Goal: Task Accomplishment & Management: Manage account settings

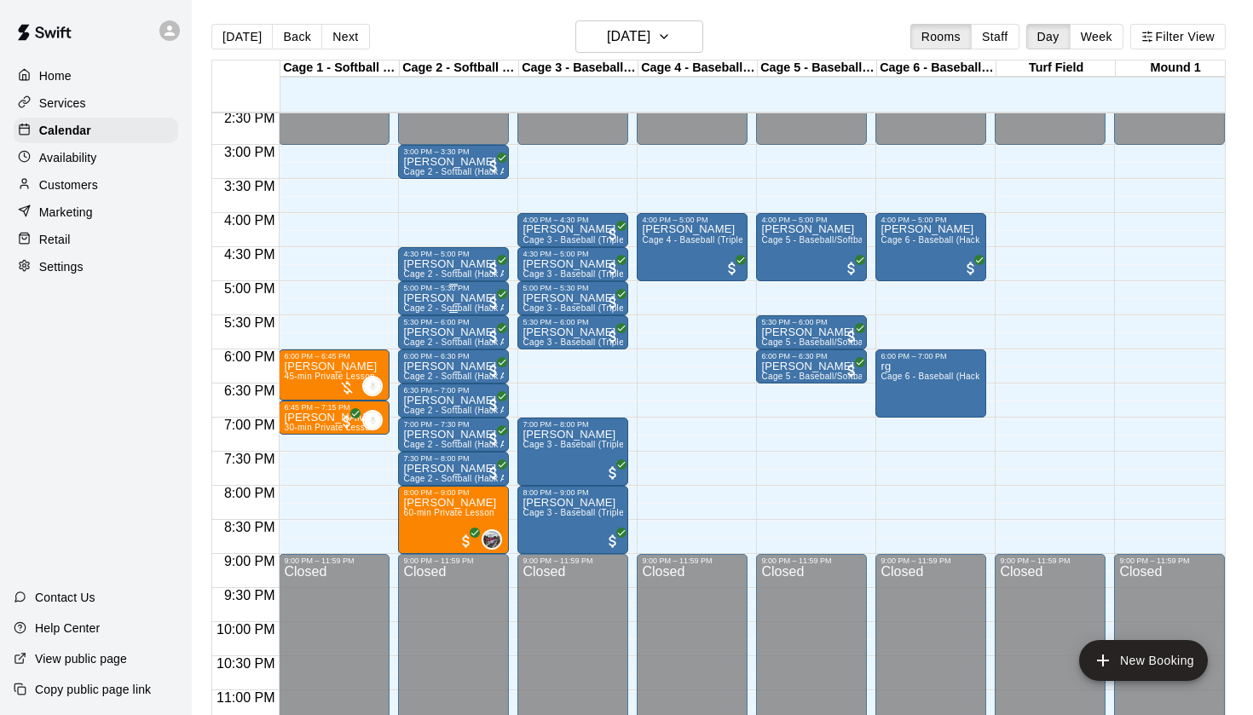
scroll to position [992, 0]
click at [292, 40] on button "Back" at bounding box center [297, 37] width 50 height 26
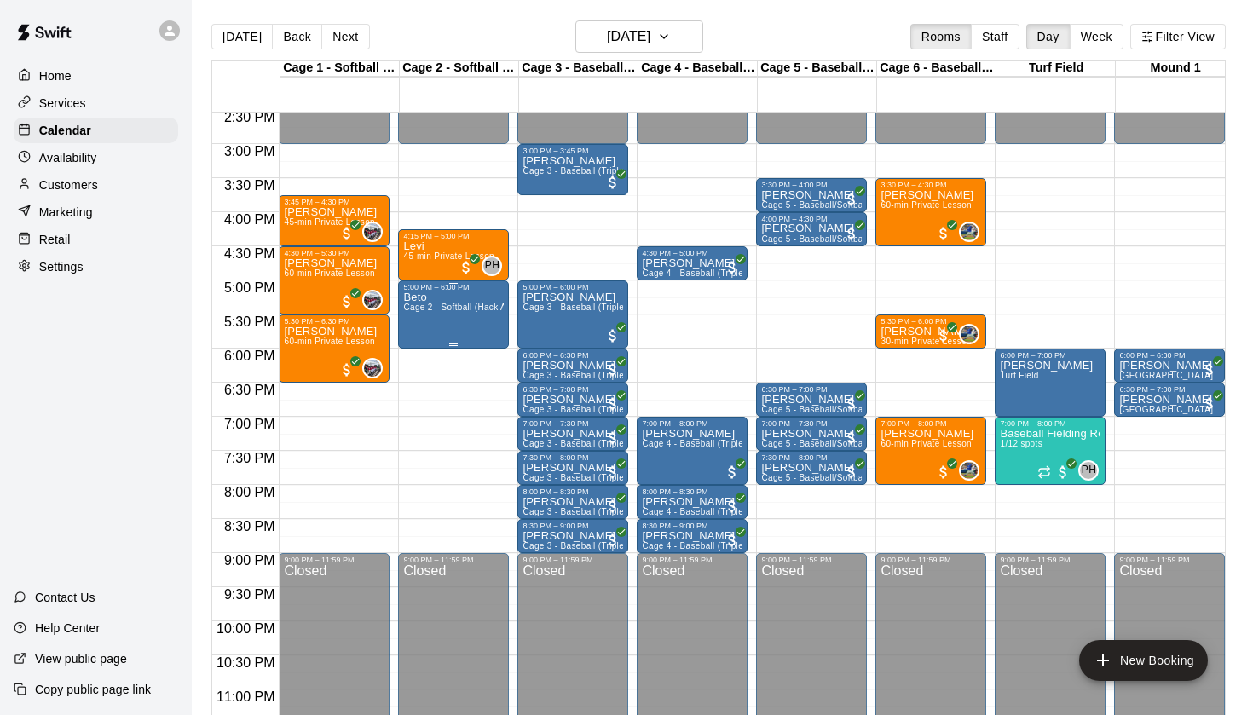
click at [459, 320] on div "Beto Cage 2 - Softball (Hack Attack Hand-fed Machine)" at bounding box center [453, 649] width 101 height 715
click at [430, 386] on icon "delete" at bounding box center [421, 391] width 20 height 20
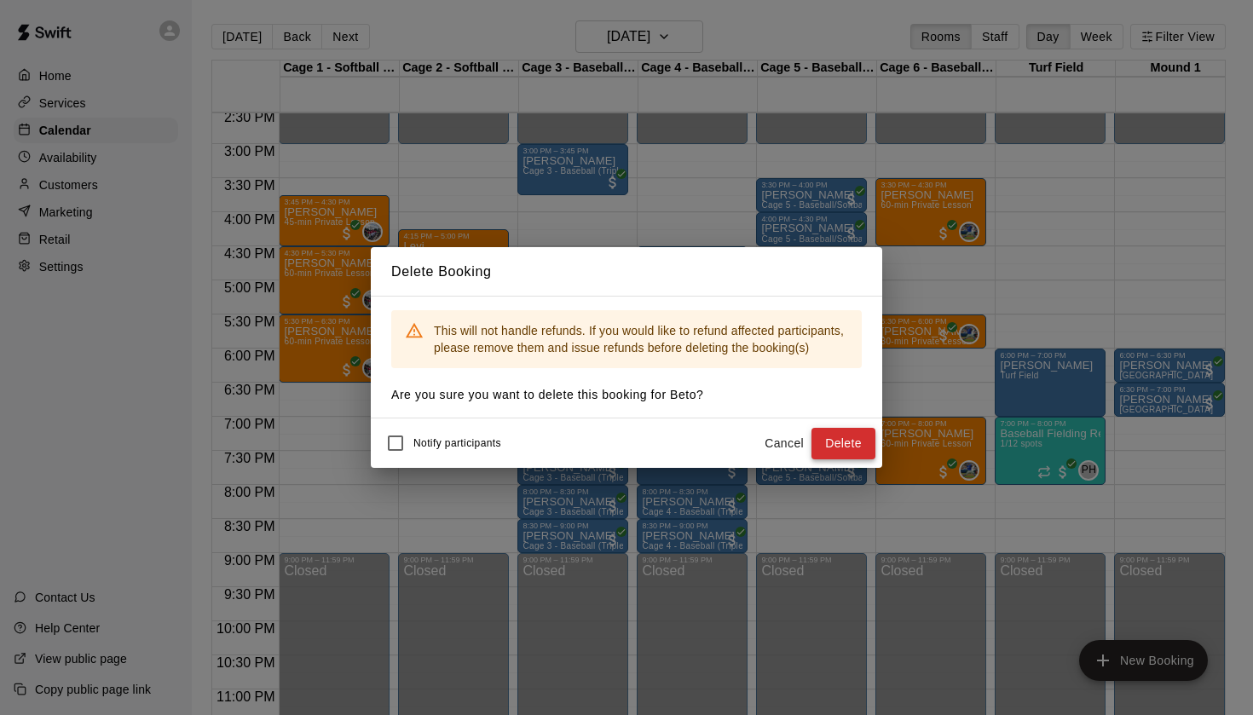
click at [826, 439] on button "Delete" at bounding box center [844, 444] width 64 height 32
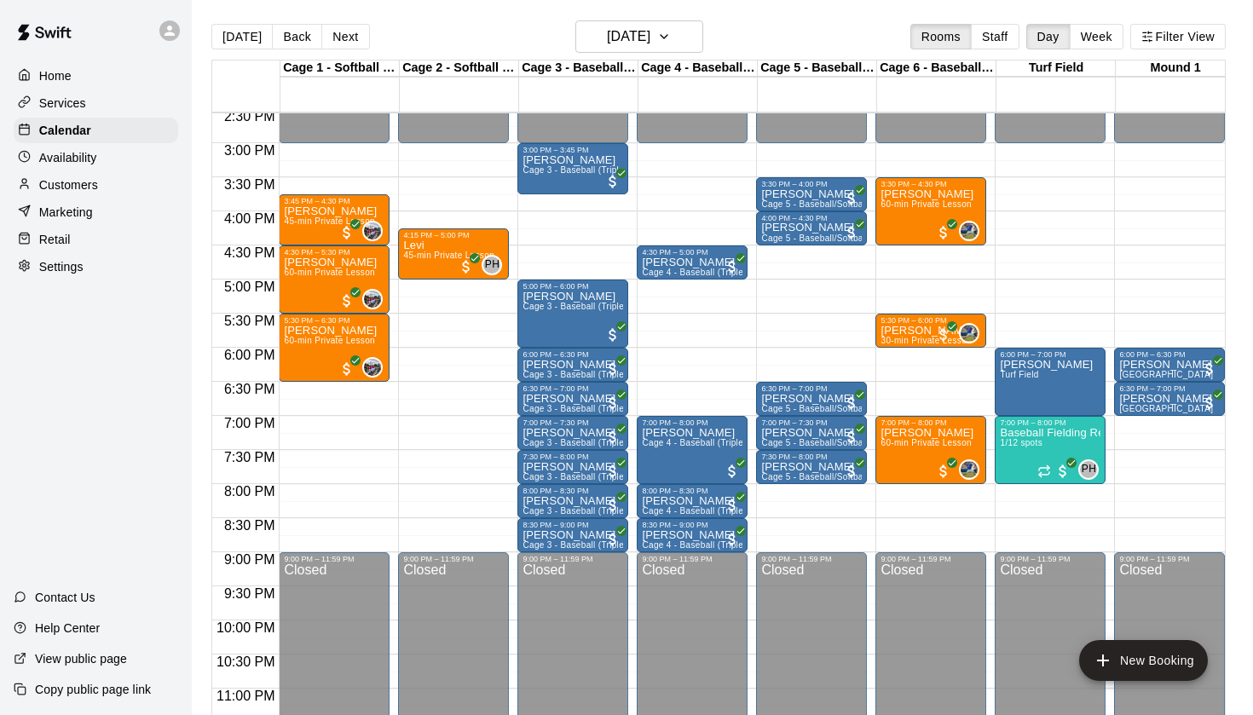
scroll to position [993, 0]
click at [349, 32] on button "Next" at bounding box center [345, 37] width 48 height 26
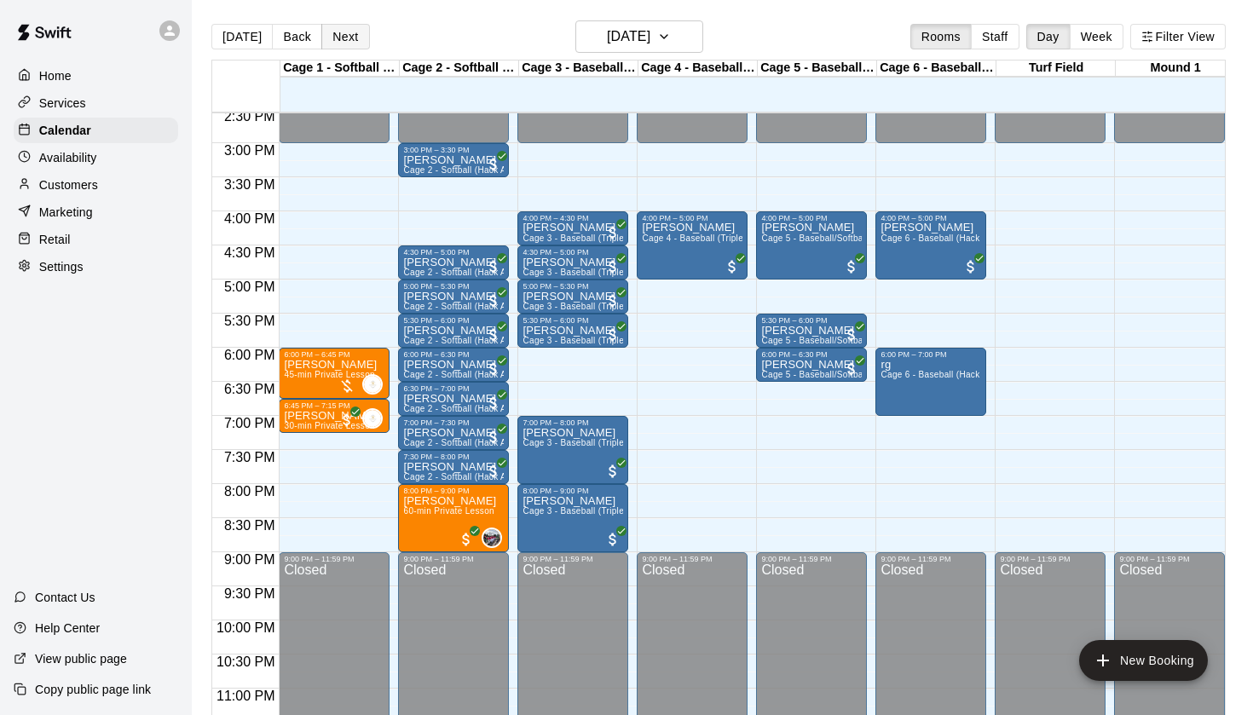
click at [344, 32] on button "Next" at bounding box center [345, 37] width 48 height 26
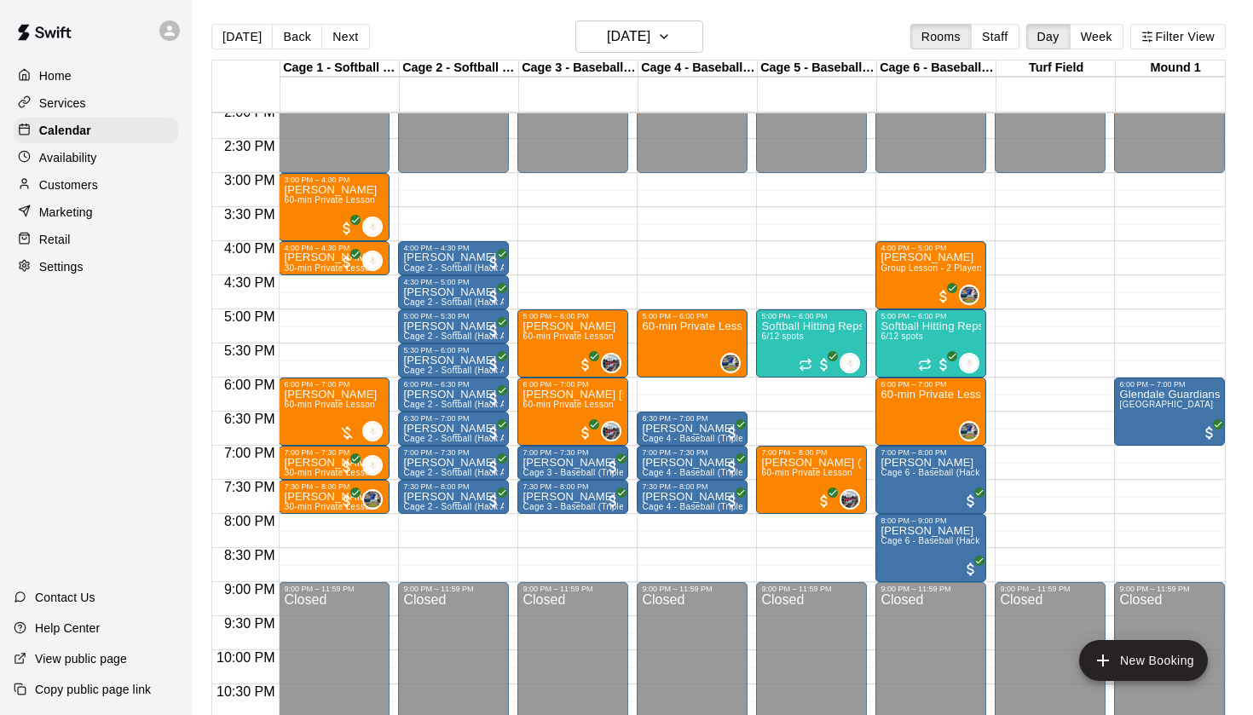
scroll to position [963, -1]
click at [343, 46] on button "Next" at bounding box center [345, 37] width 48 height 26
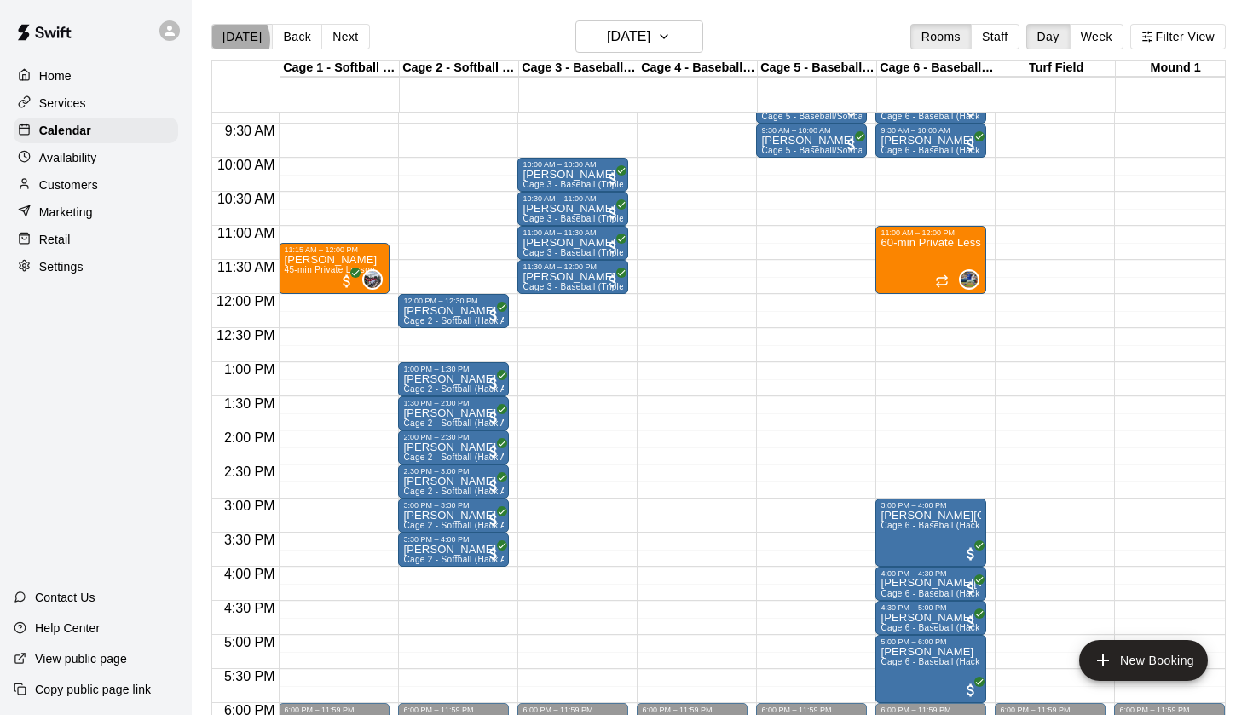
click at [230, 40] on button "[DATE]" at bounding box center [241, 37] width 61 height 26
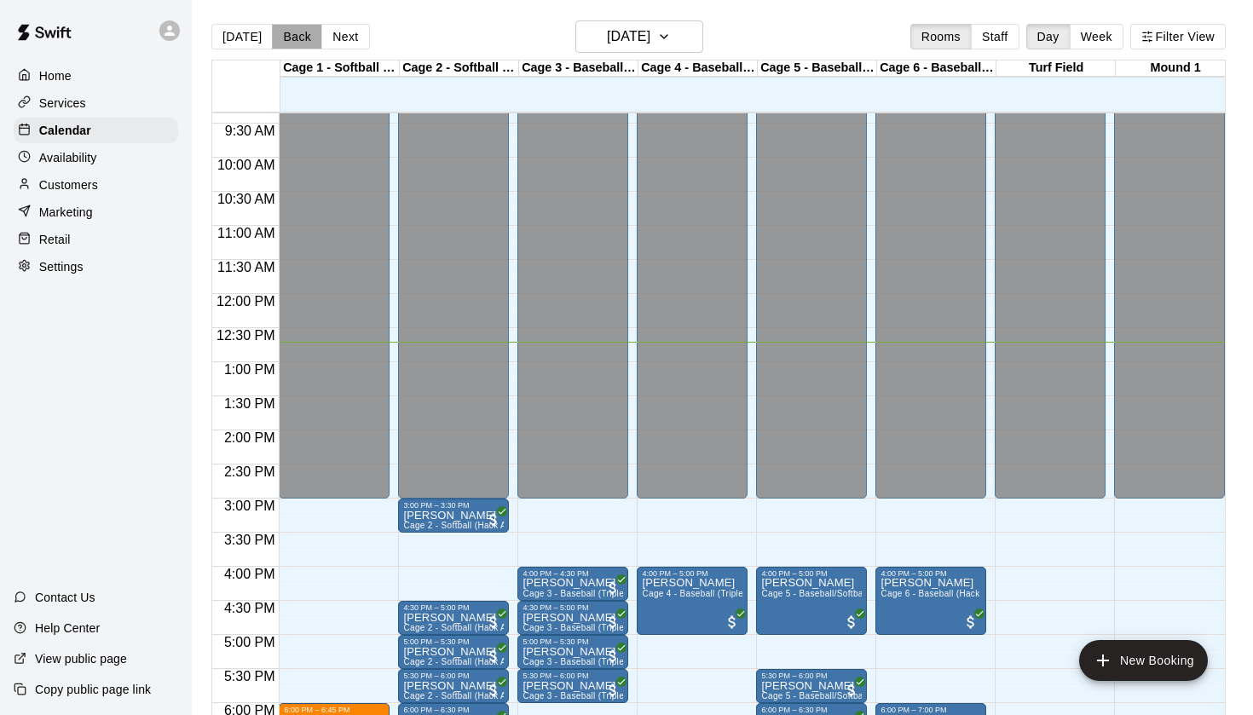
click at [277, 28] on button "Back" at bounding box center [297, 37] width 50 height 26
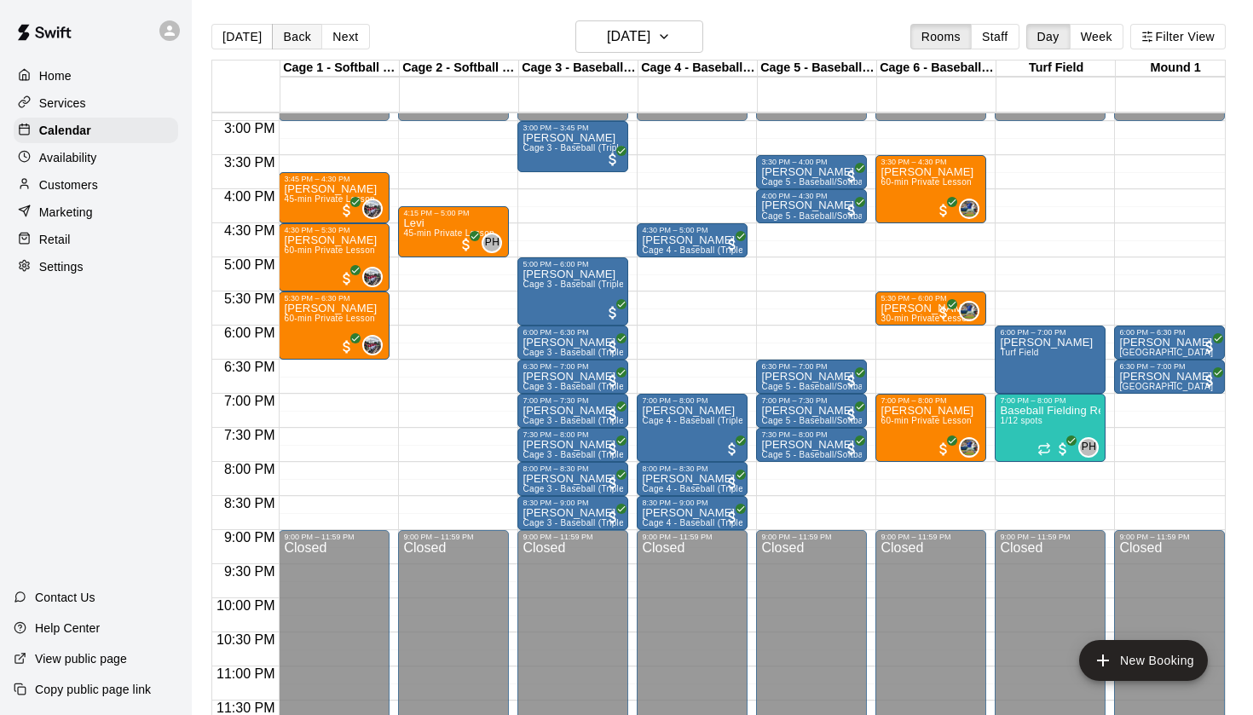
click at [287, 34] on button "Back" at bounding box center [297, 37] width 50 height 26
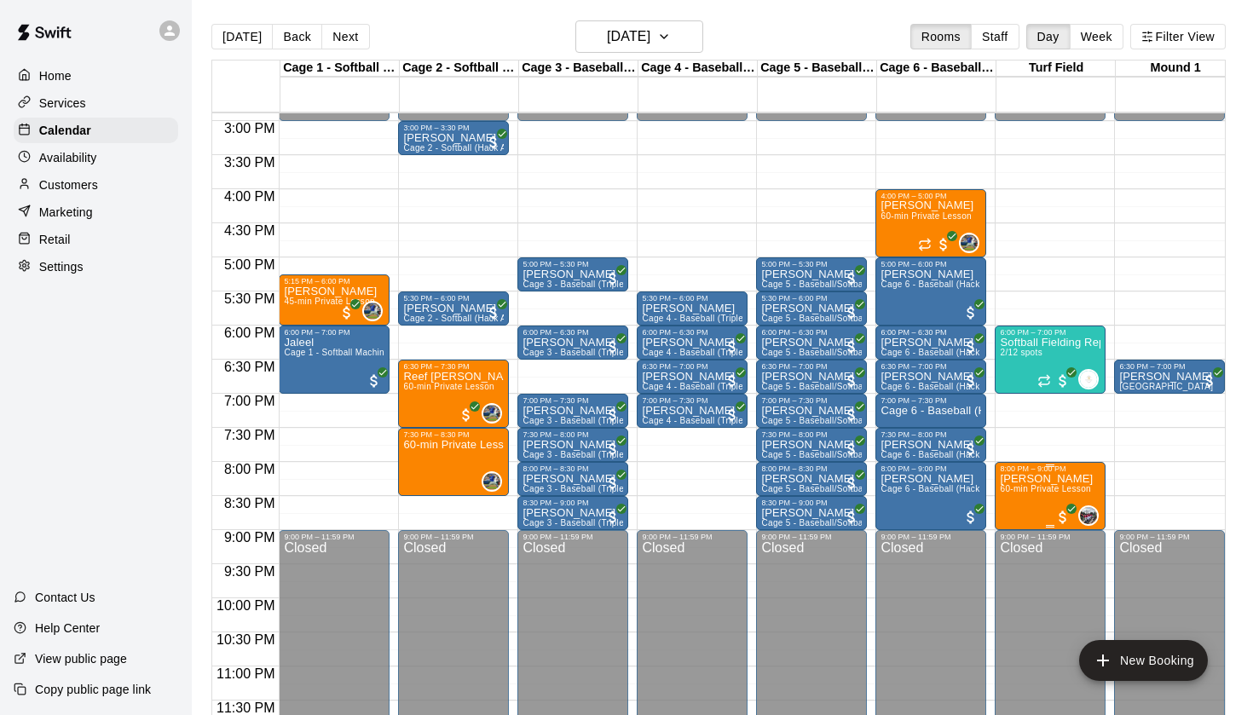
click at [1009, 486] on span "60-min Private Lesson" at bounding box center [1045, 488] width 91 height 9
click at [1014, 523] on div at bounding box center [1018, 542] width 34 height 115
click at [1014, 550] on img "edit" at bounding box center [1018, 543] width 20 height 20
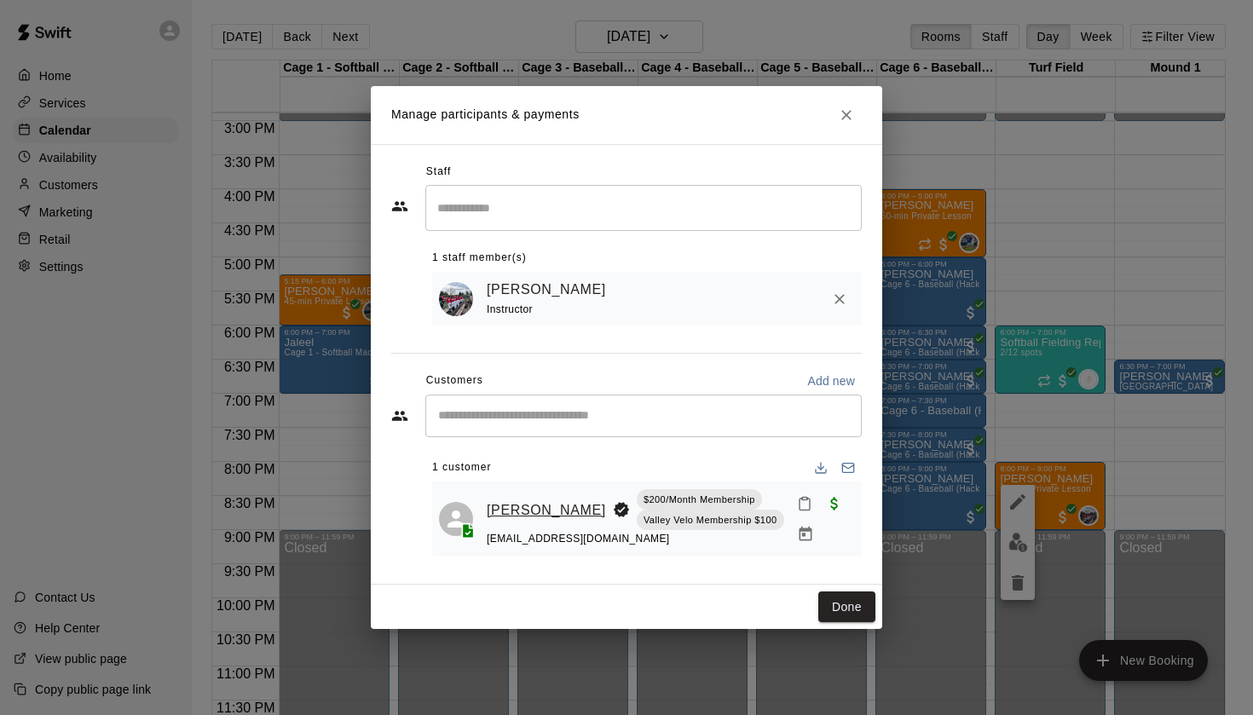
click at [502, 504] on link "[PERSON_NAME]" at bounding box center [546, 511] width 119 height 22
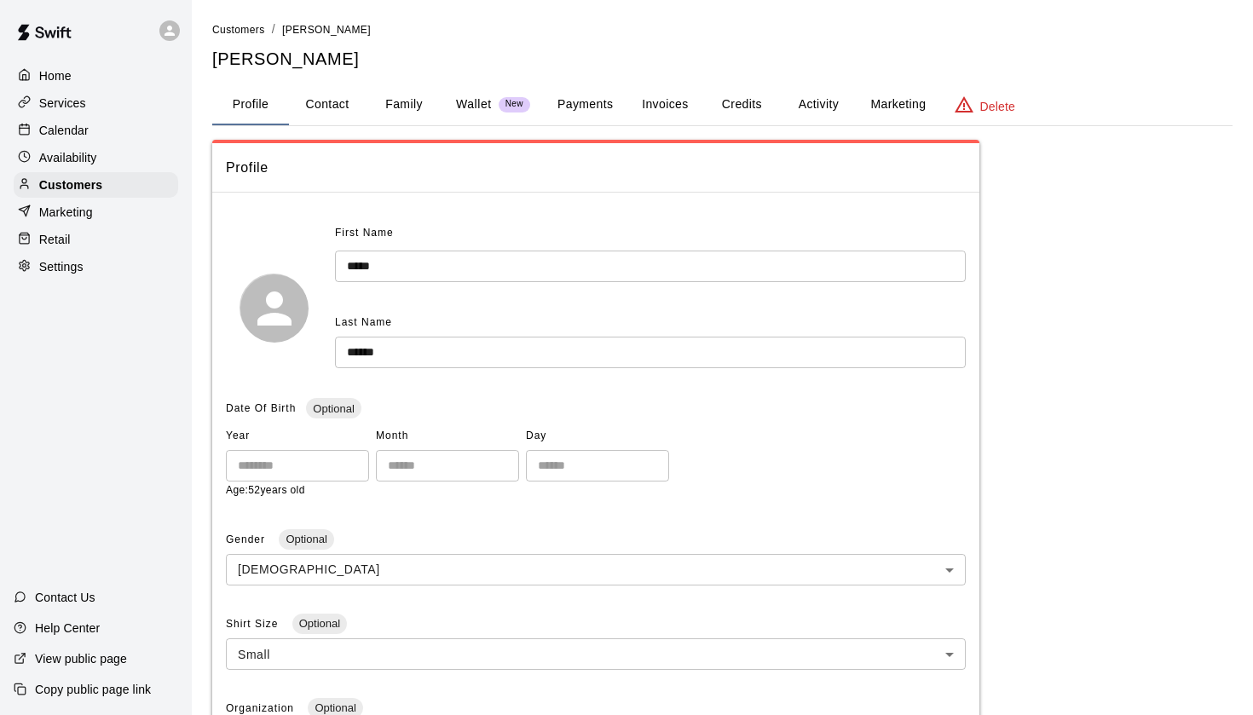
click at [572, 115] on button "Payments" at bounding box center [585, 104] width 83 height 41
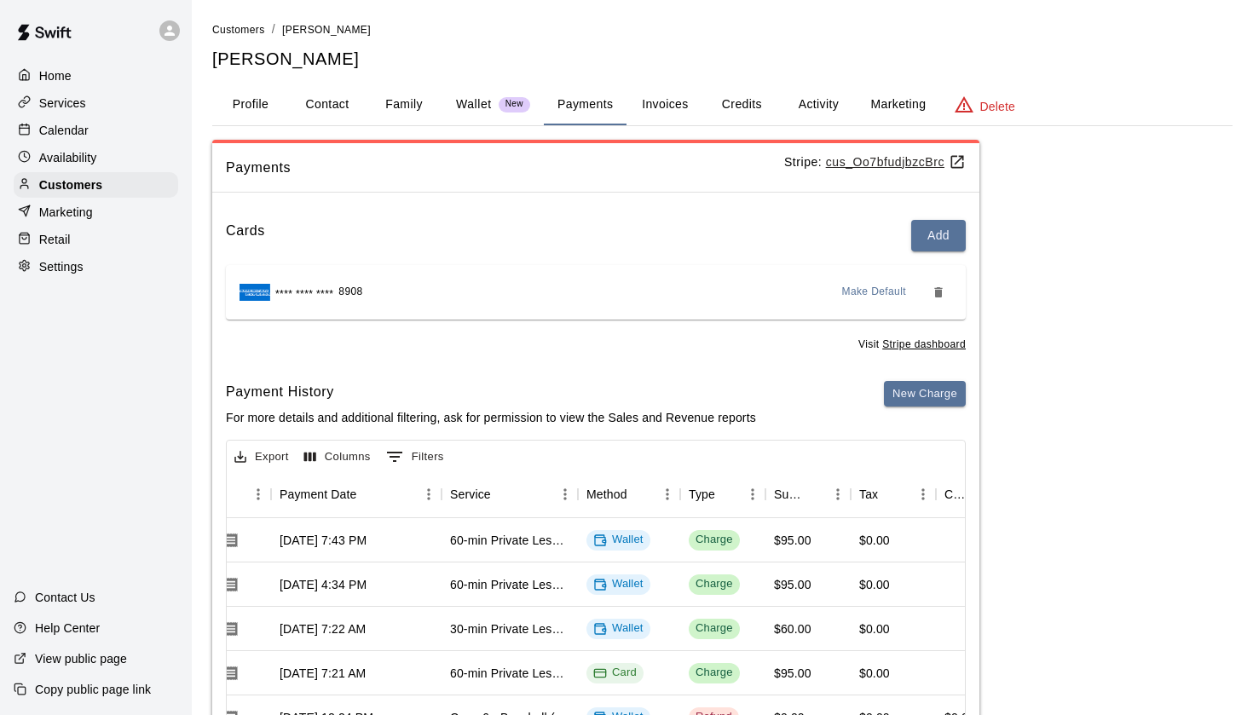
click at [480, 93] on button "Wallet New" at bounding box center [492, 104] width 101 height 41
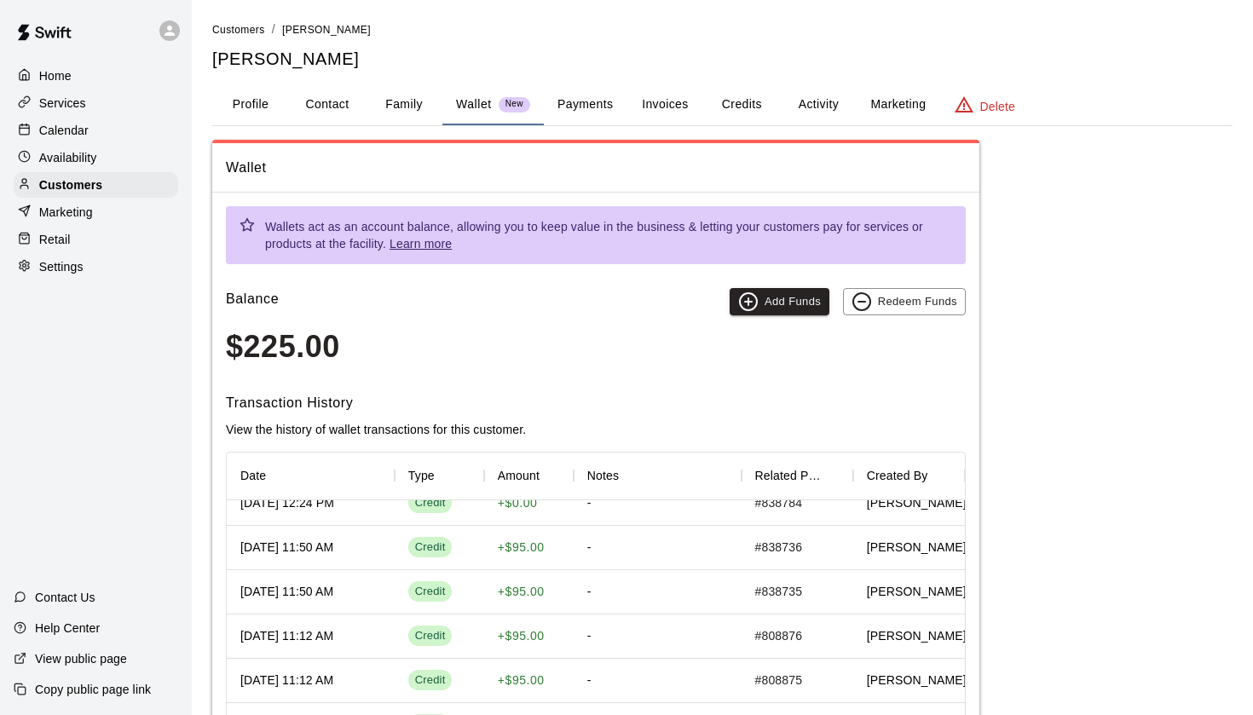
click at [107, 142] on div "Home Services Calendar Availability Customers Marketing Retail Settings" at bounding box center [96, 171] width 192 height 220
click at [99, 130] on div "Calendar" at bounding box center [96, 131] width 165 height 26
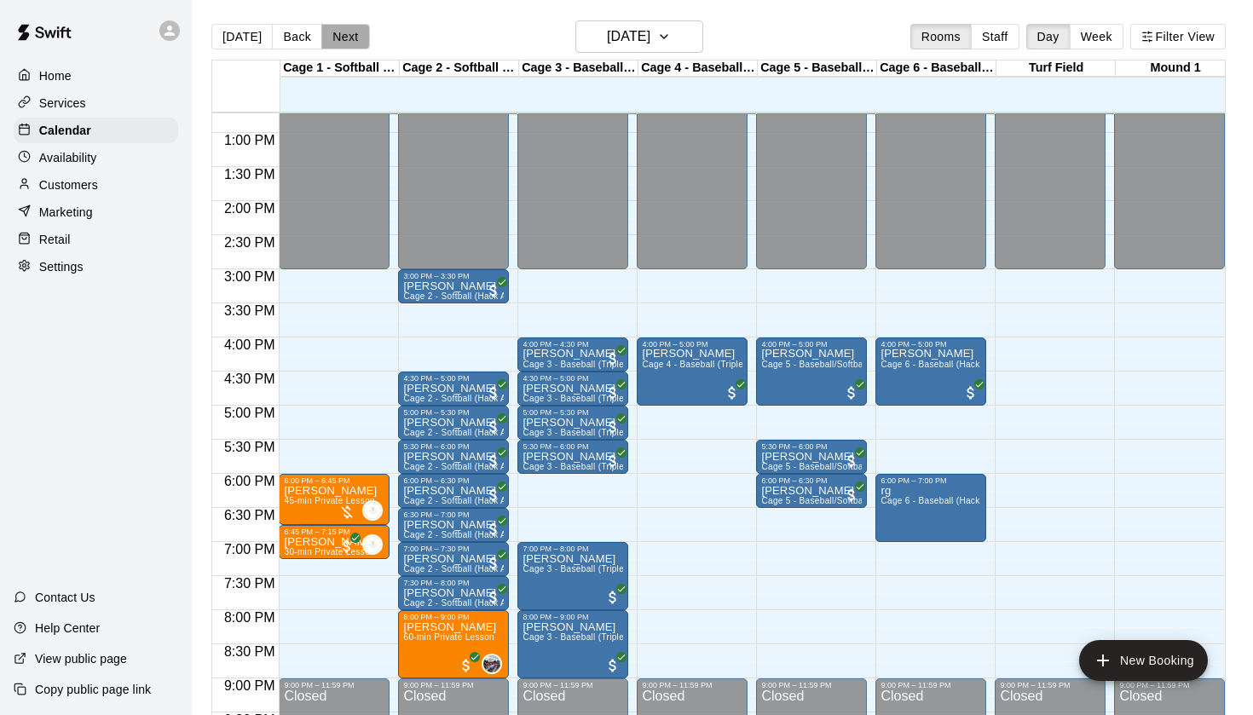
click at [342, 30] on button "Next" at bounding box center [345, 37] width 48 height 26
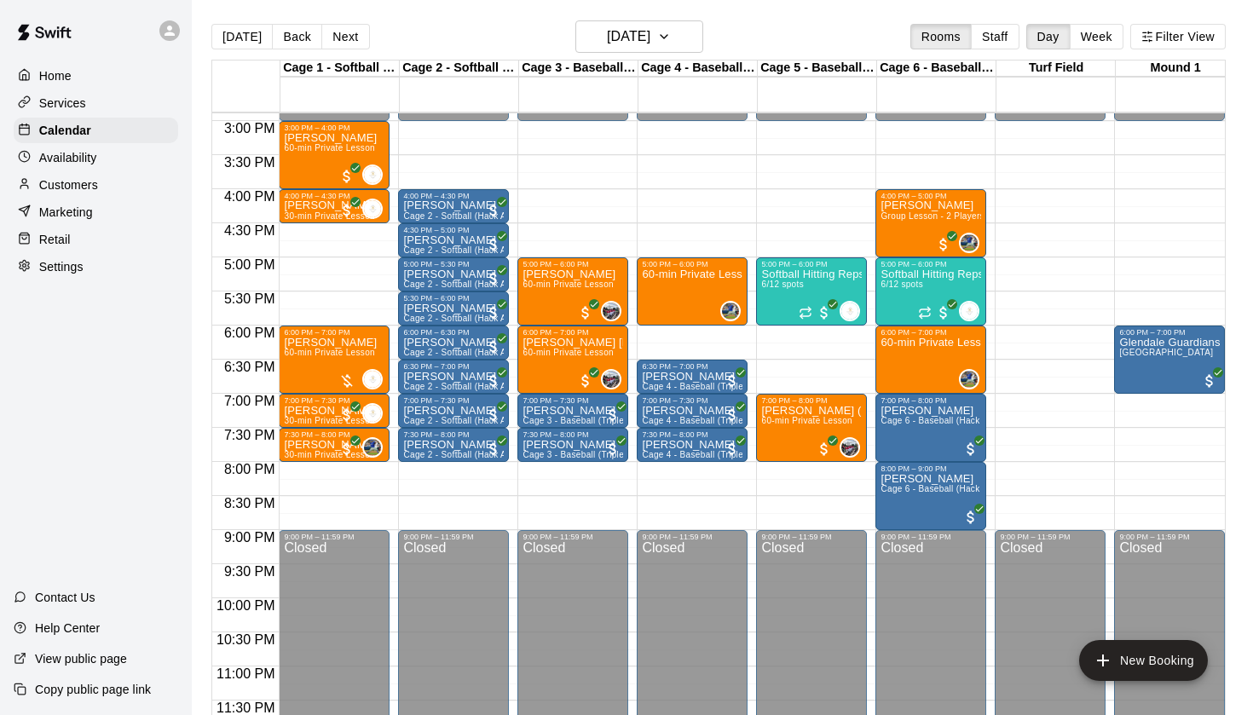
scroll to position [1016, 0]
